Goal: Information Seeking & Learning: Learn about a topic

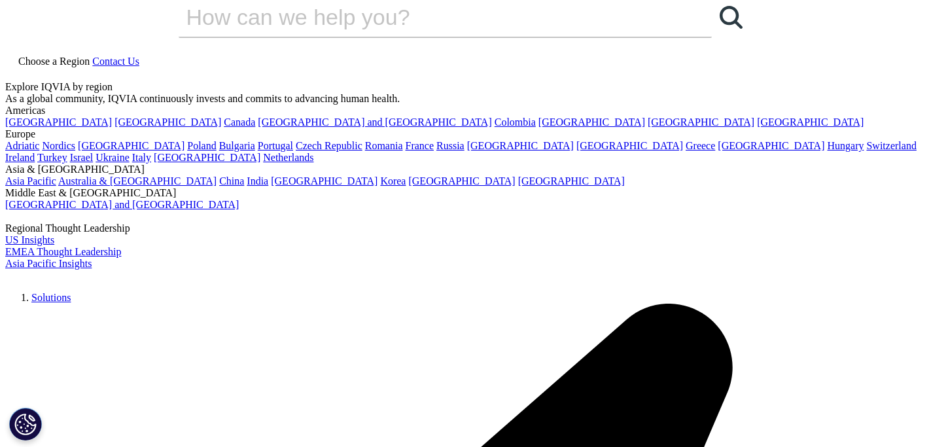
scroll to position [22, 0]
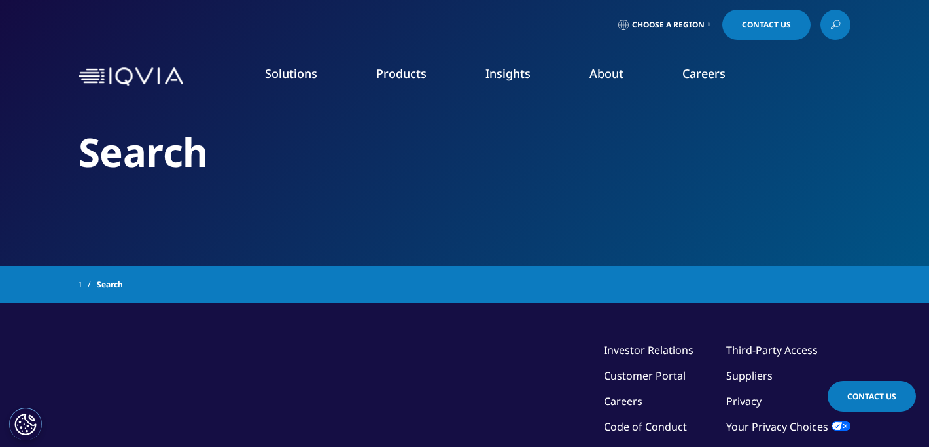
type input "early phase clinical development"
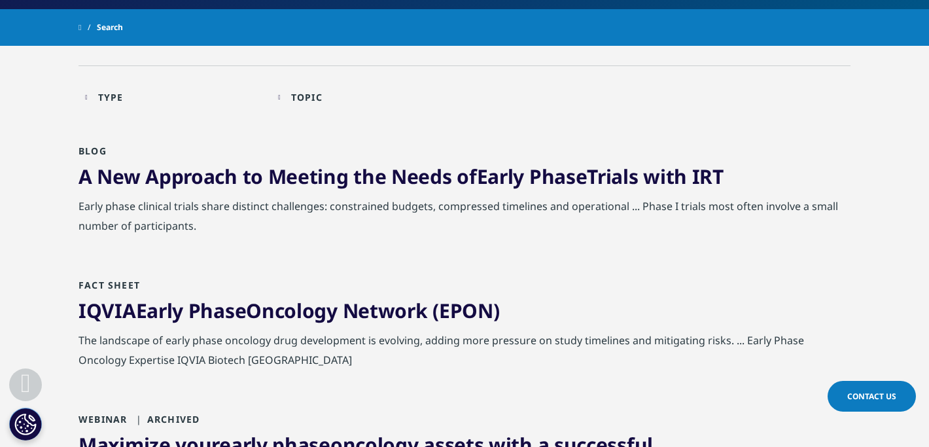
scroll to position [266, 0]
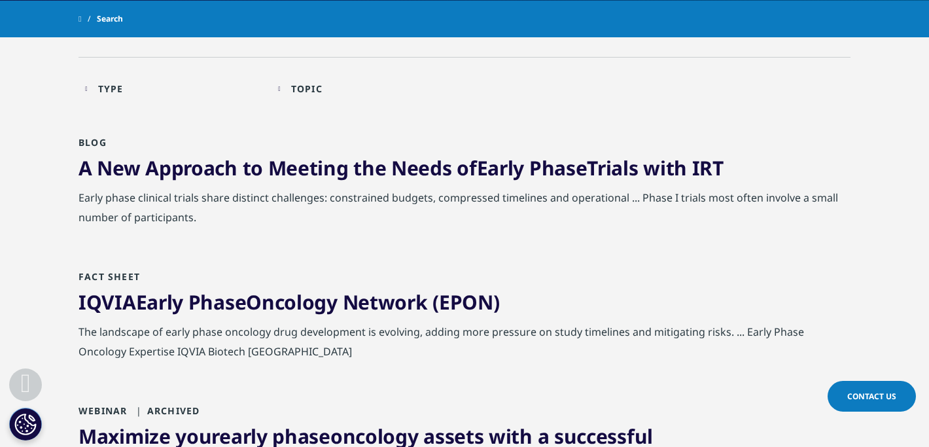
click at [267, 300] on link "IQVIA Early Phase Oncology Network (EPON)" at bounding box center [288, 301] width 421 height 27
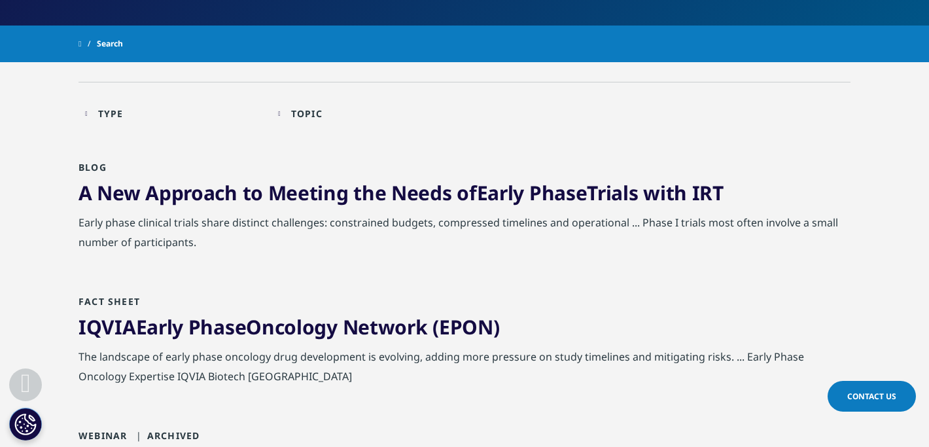
scroll to position [221, 0]
